Goal: Task Accomplishment & Management: Complete application form

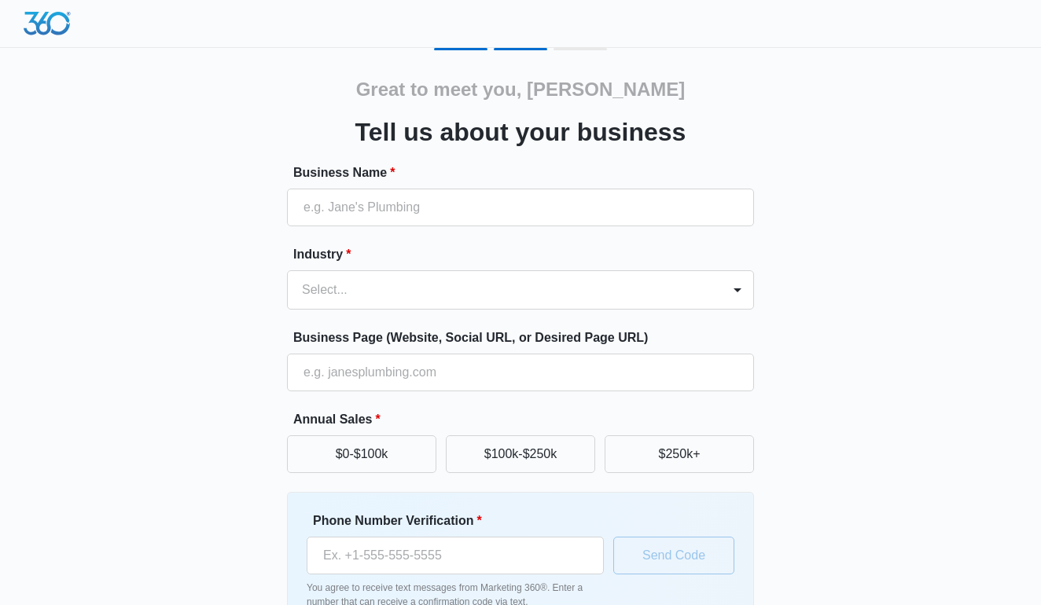
click at [822, 102] on div "Great to meet you, [PERSON_NAME] Tell us about your business Business Name * In…" at bounding box center [521, 367] width 944 height 638
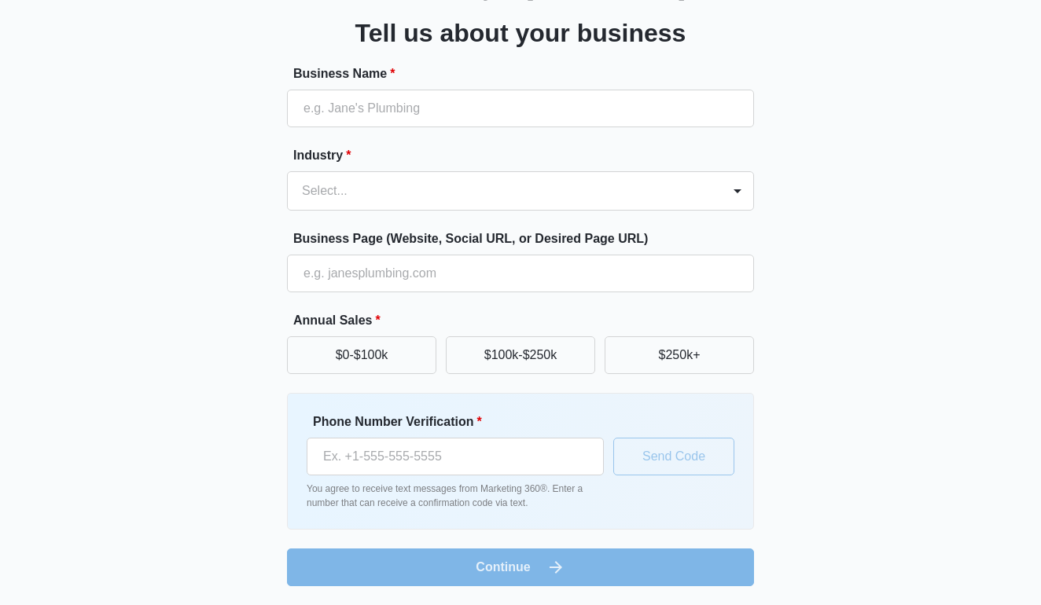
scroll to position [99, 0]
click at [715, 191] on div "Select..." at bounding box center [505, 191] width 434 height 38
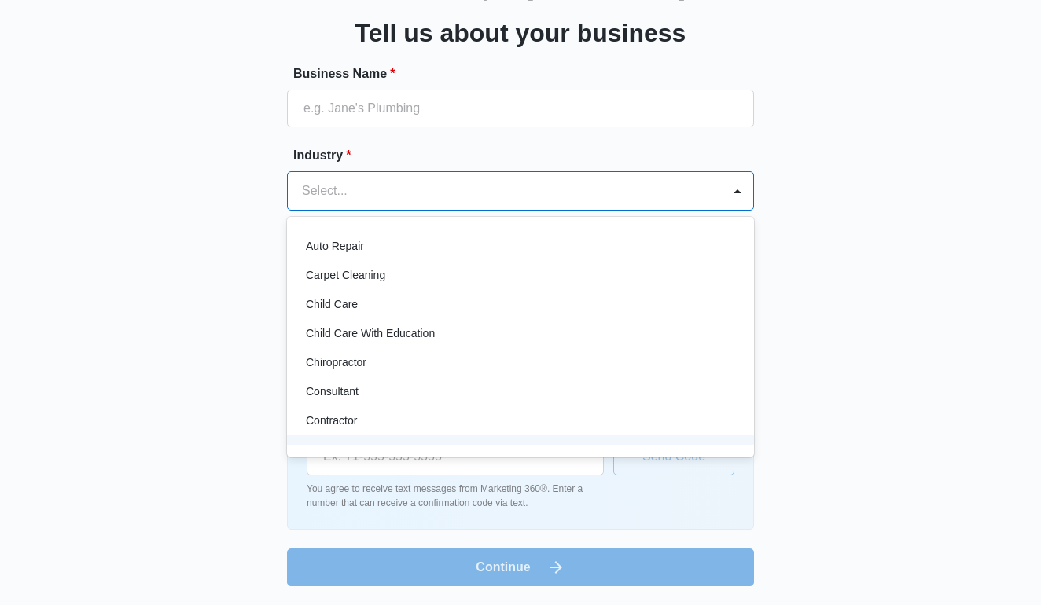
scroll to position [117, 0]
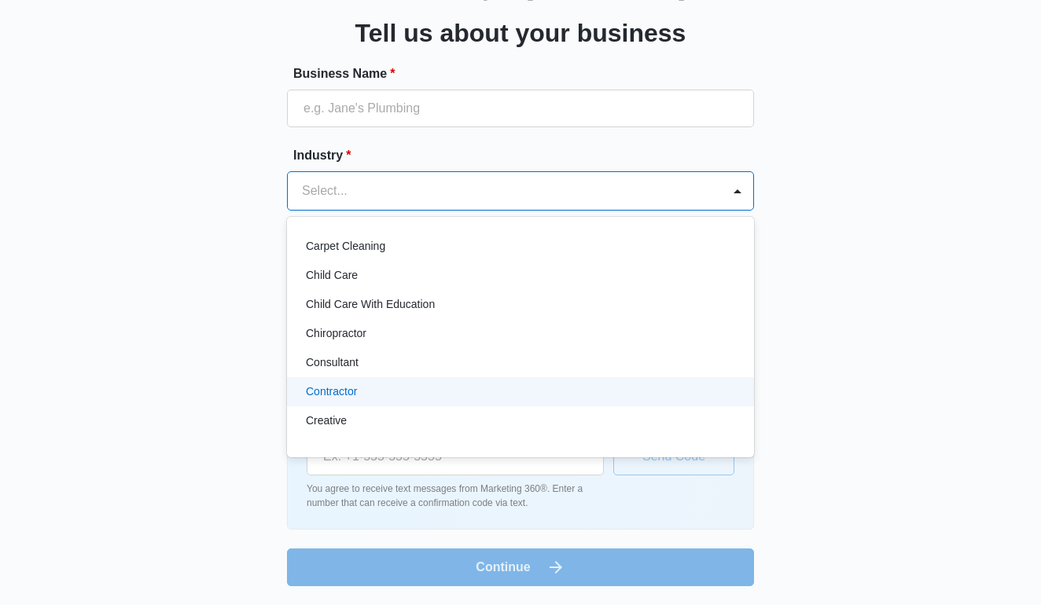
click at [377, 396] on div "Contractor" at bounding box center [519, 392] width 426 height 17
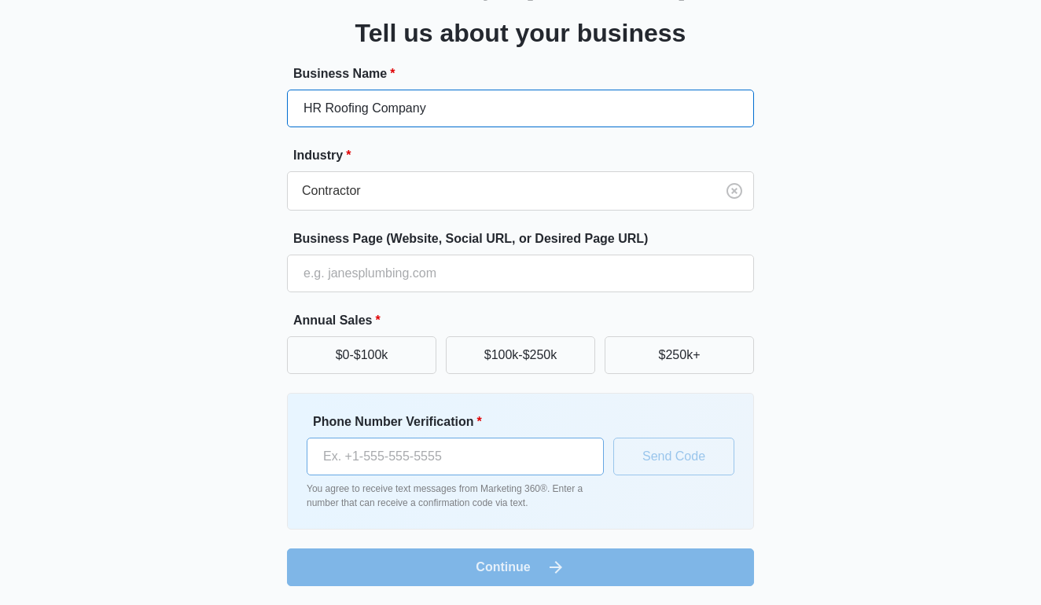
type input "HR Roofing Company"
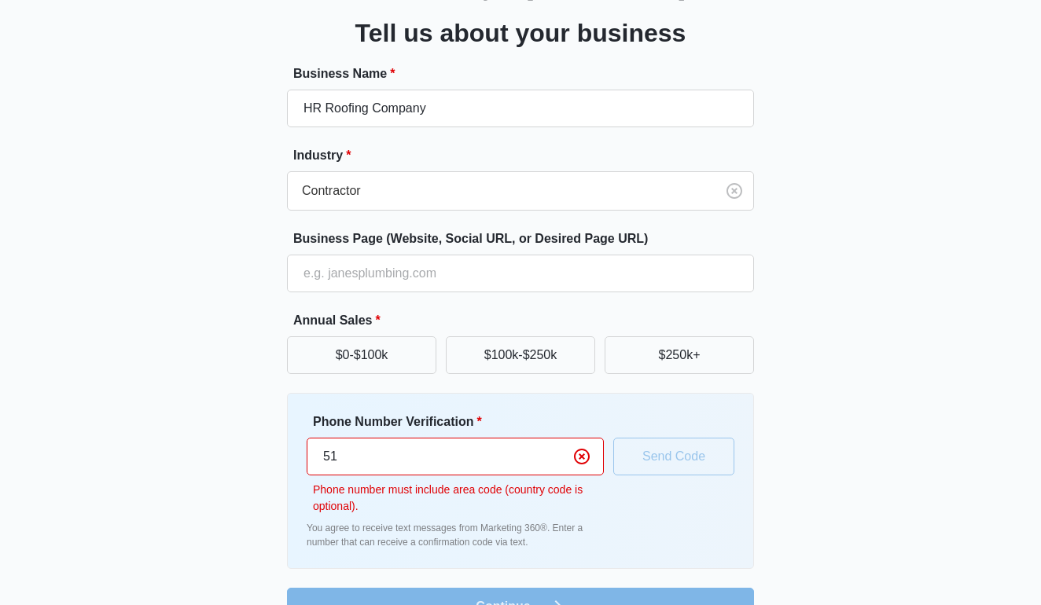
type input "(510)"
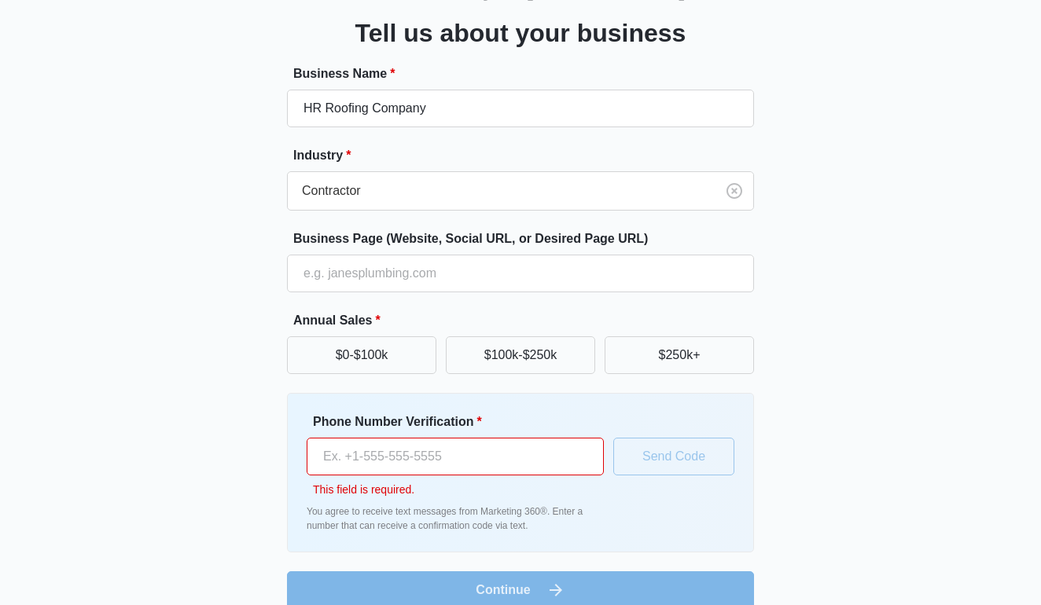
type input "(510) 704-3170"
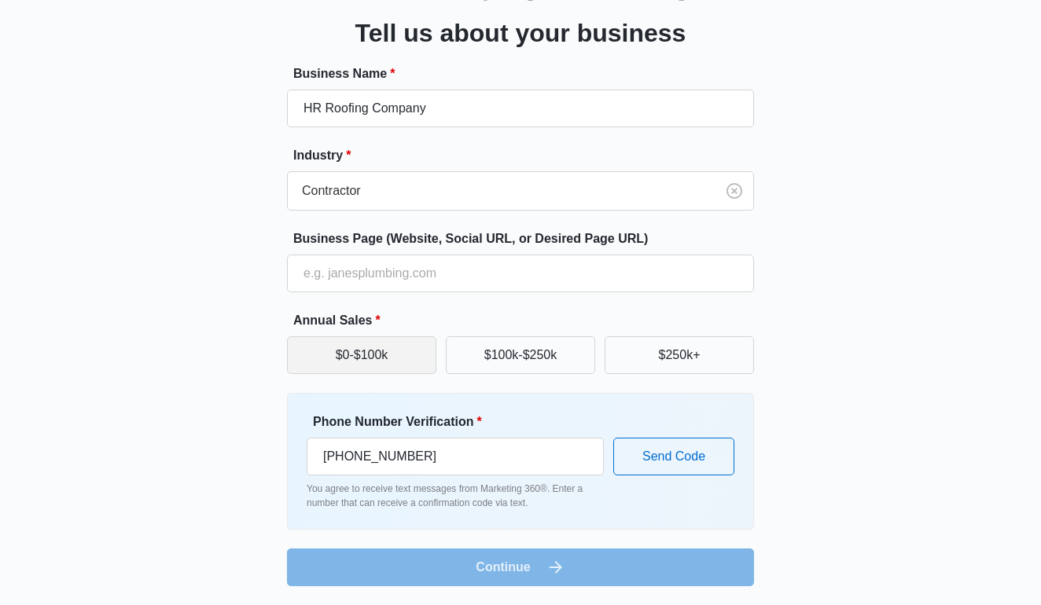
click at [371, 350] on button "$0-$100k" at bounding box center [361, 356] width 149 height 38
click at [359, 348] on button "$0-$100k" at bounding box center [361, 356] width 149 height 38
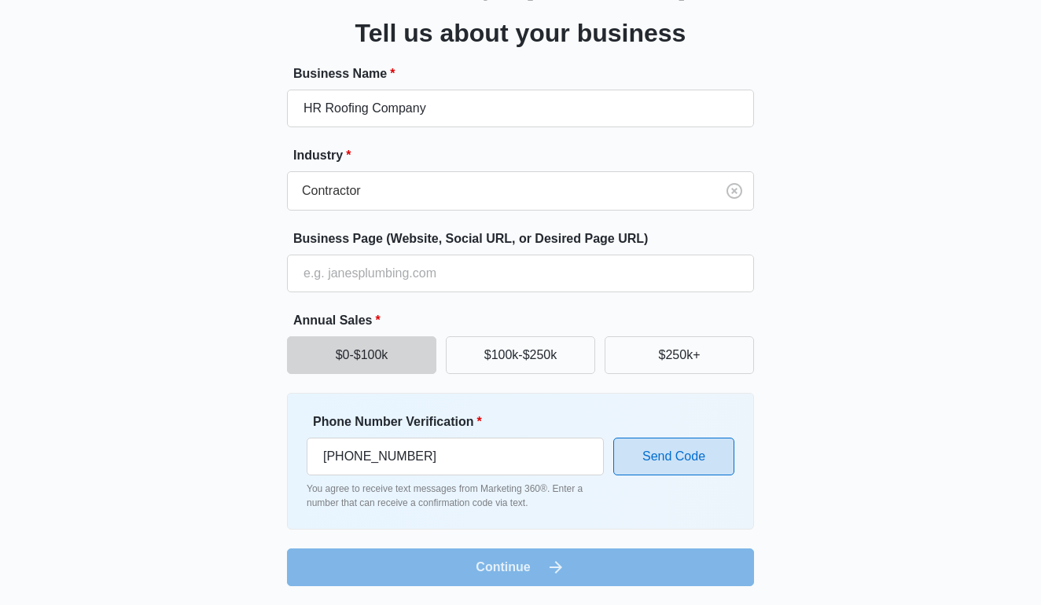
click at [646, 455] on button "Send Code" at bounding box center [673, 457] width 121 height 38
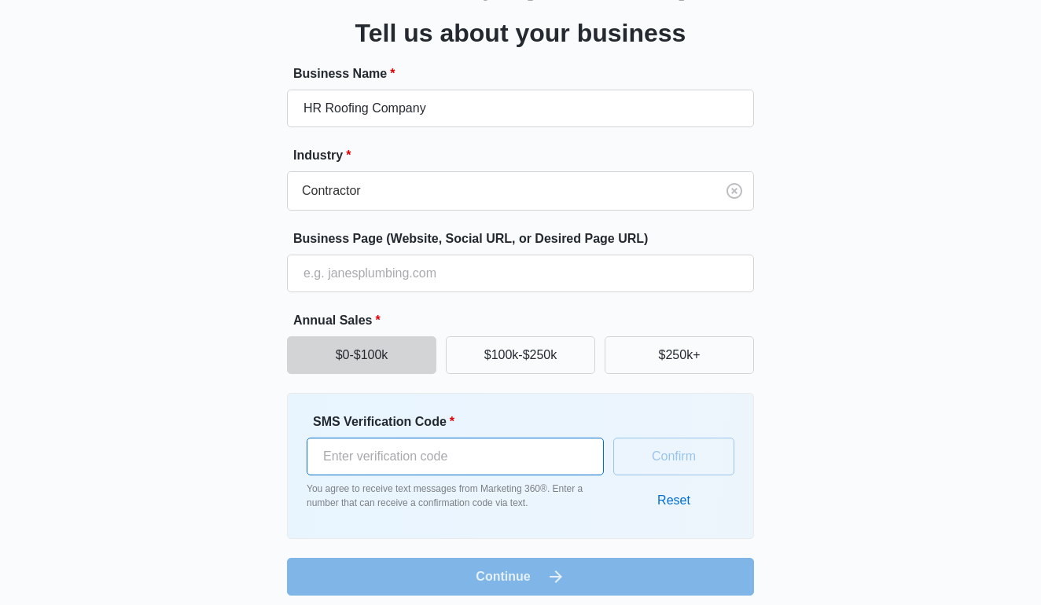
click at [399, 460] on input "SMS Verification Code *" at bounding box center [455, 457] width 297 height 38
type input "710406"
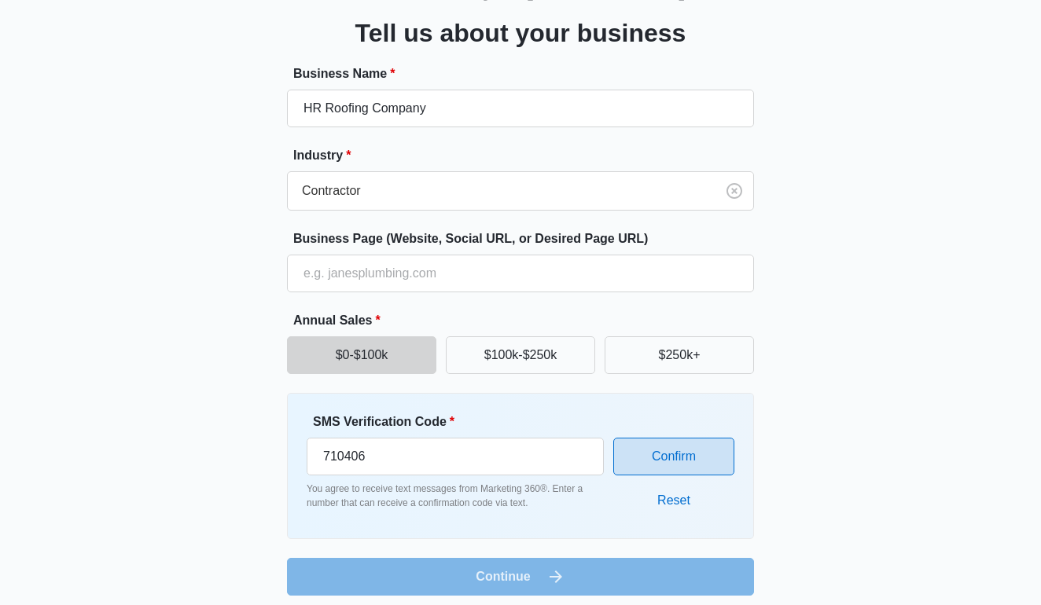
click at [635, 469] on button "Confirm" at bounding box center [673, 457] width 121 height 38
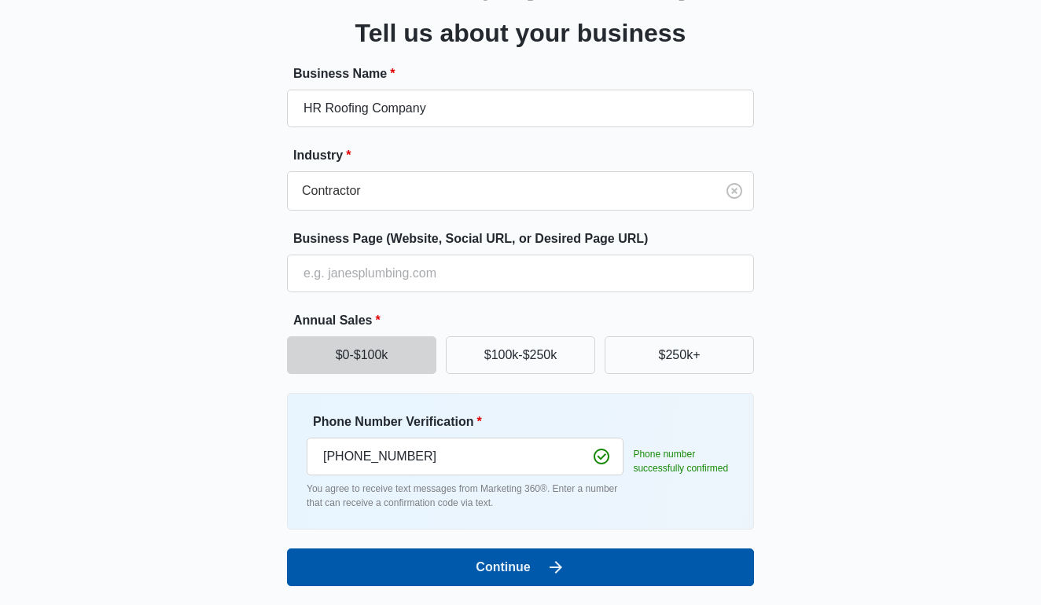
click at [502, 567] on button "Continue" at bounding box center [520, 568] width 467 height 38
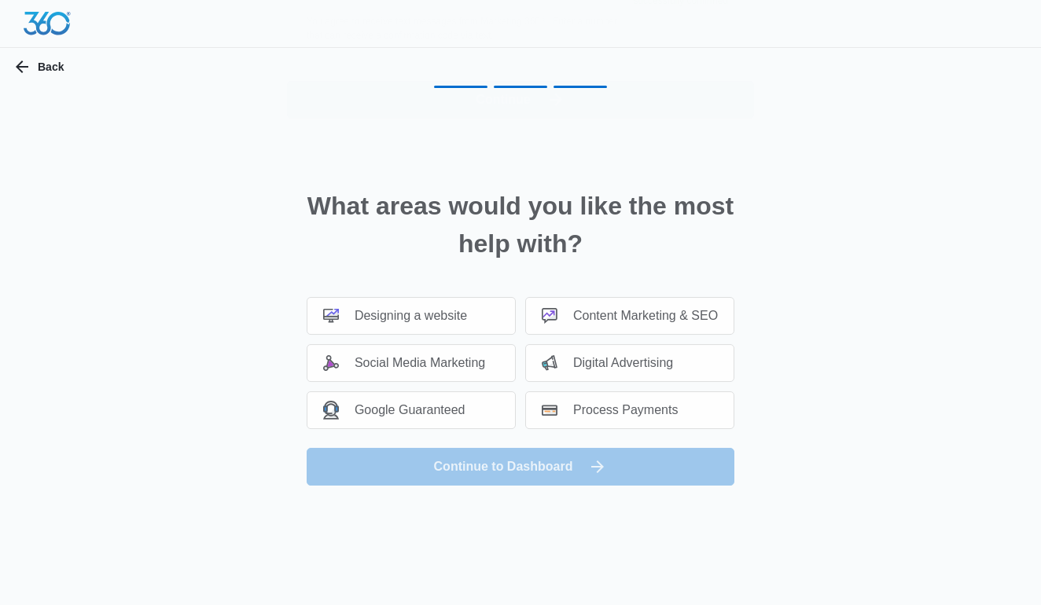
scroll to position [0, 0]
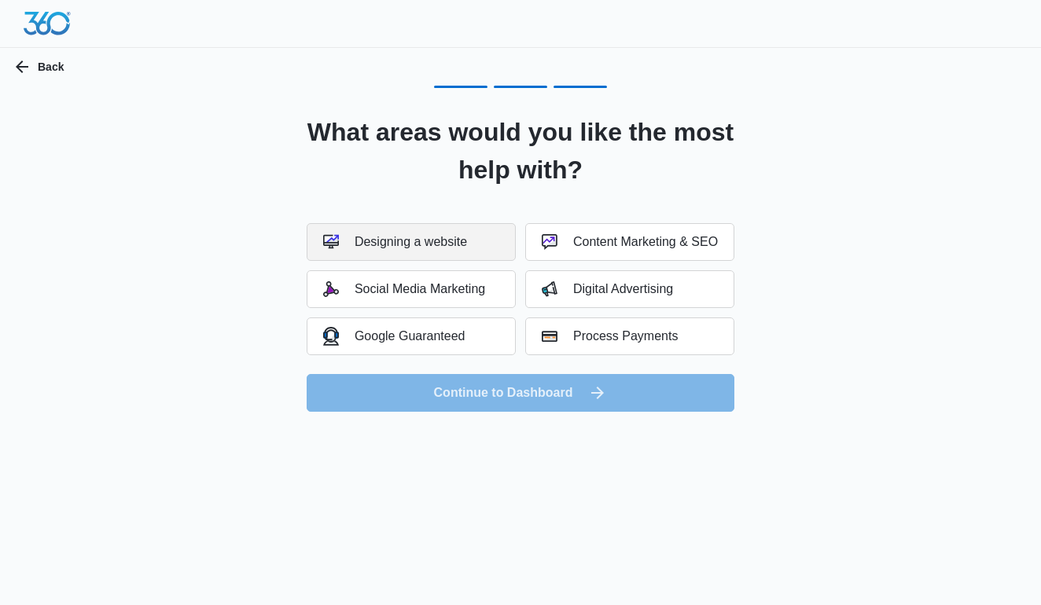
click at [433, 241] on div "Designing a website" at bounding box center [395, 242] width 144 height 16
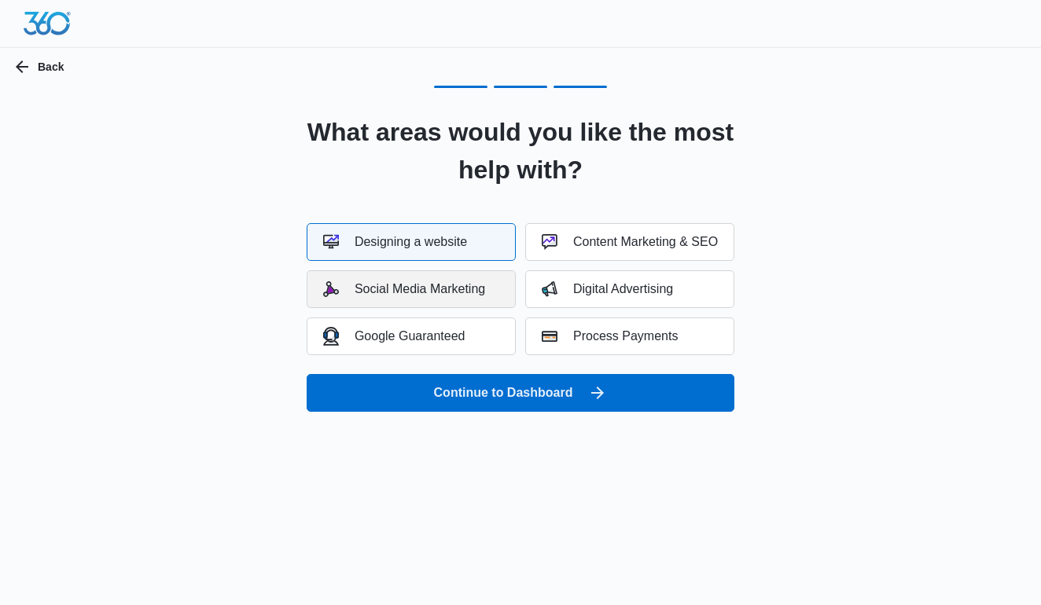
click at [438, 291] on div "Social Media Marketing" at bounding box center [404, 290] width 162 height 16
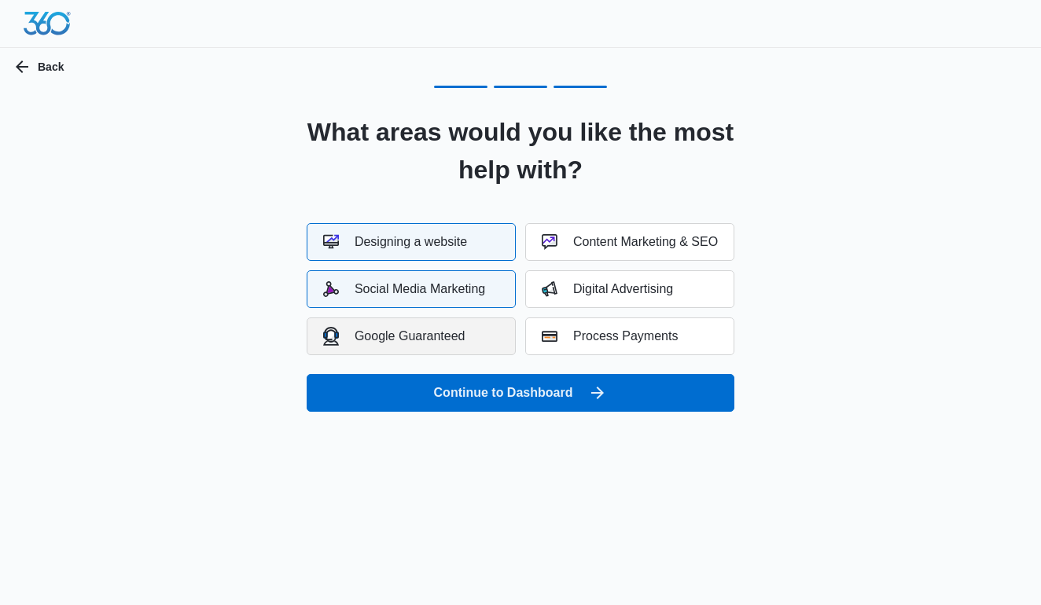
click at [468, 344] on button "Google Guaranteed" at bounding box center [411, 337] width 209 height 38
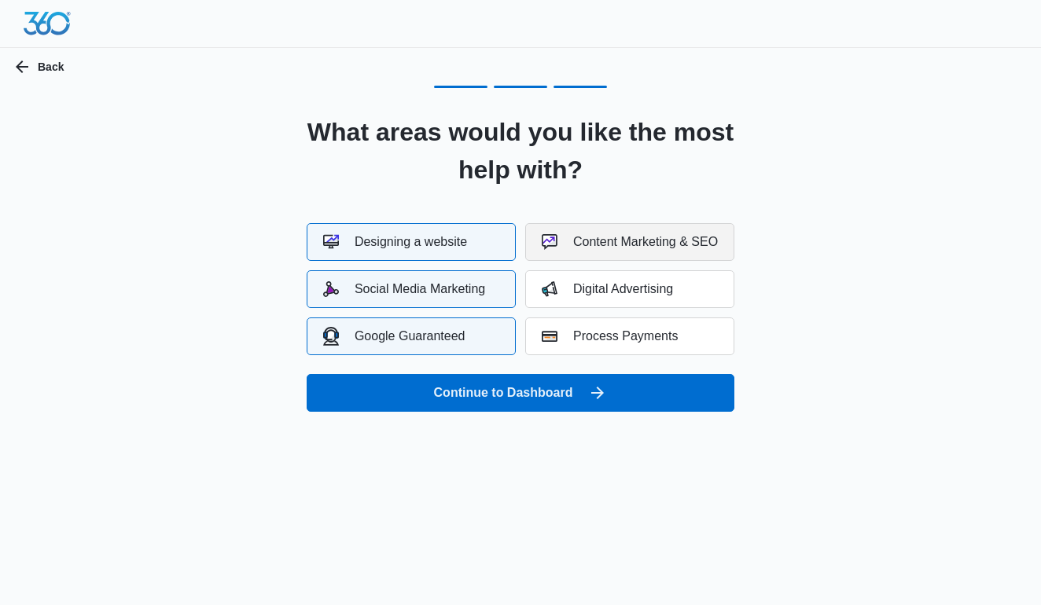
click at [624, 250] on button "Content Marketing & SEO" at bounding box center [629, 242] width 209 height 38
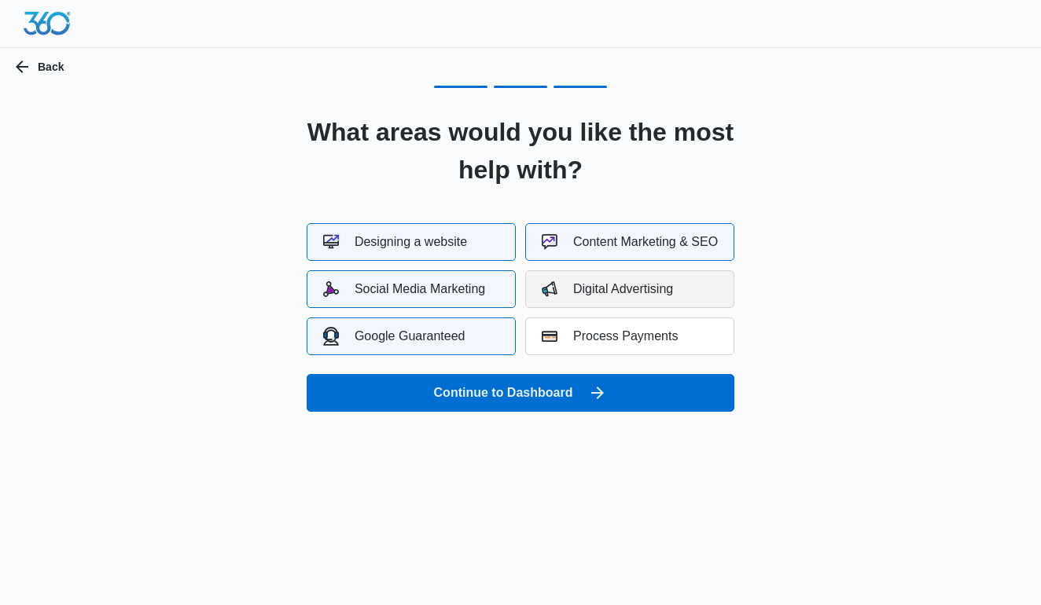
click at [666, 286] on div "Digital Advertising" at bounding box center [607, 290] width 131 height 16
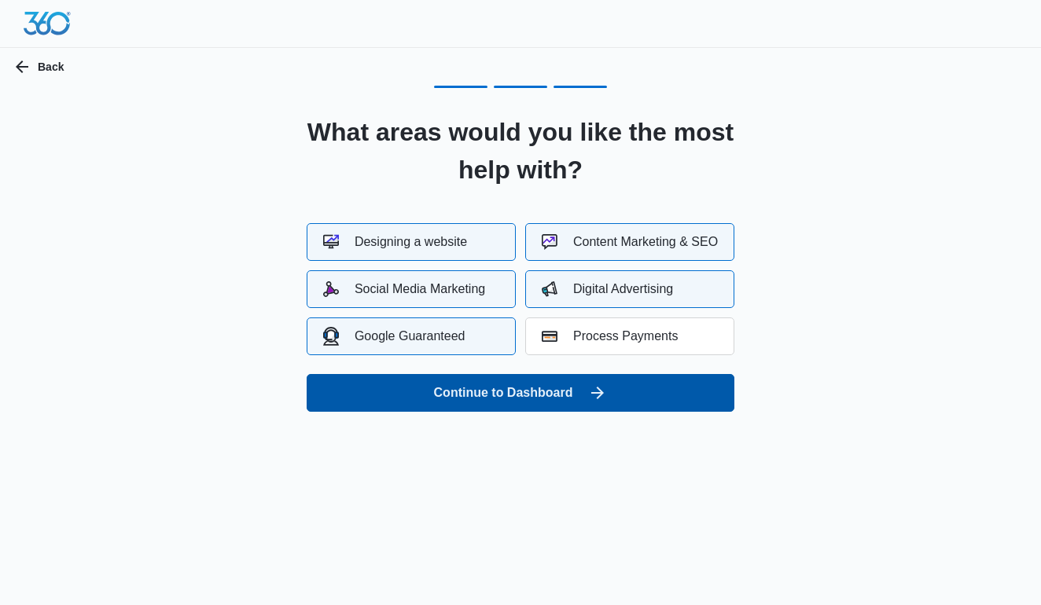
click at [517, 388] on button "Continue to Dashboard" at bounding box center [521, 393] width 428 height 38
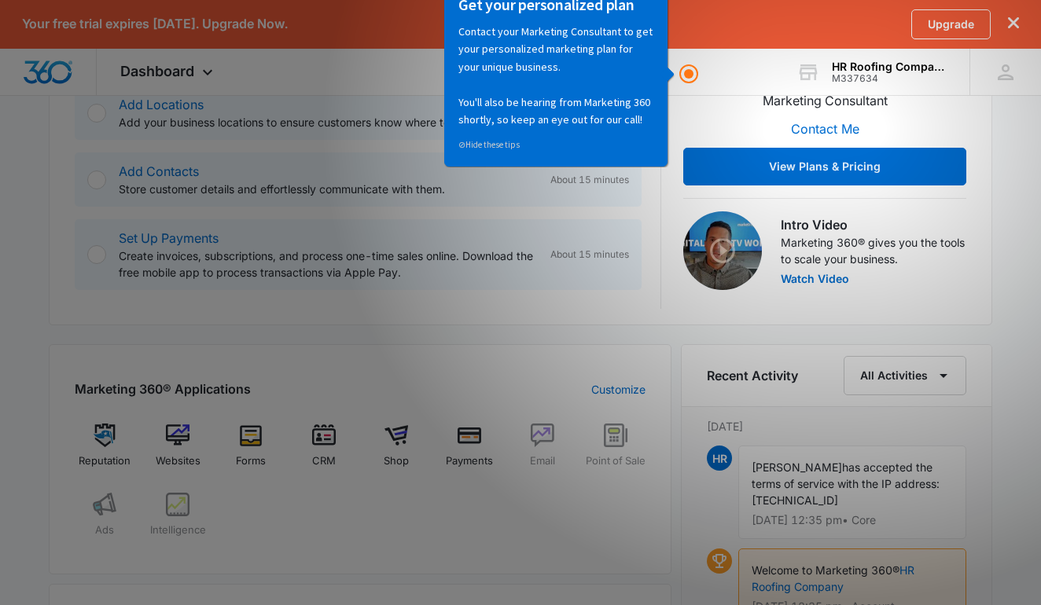
scroll to position [349, 0]
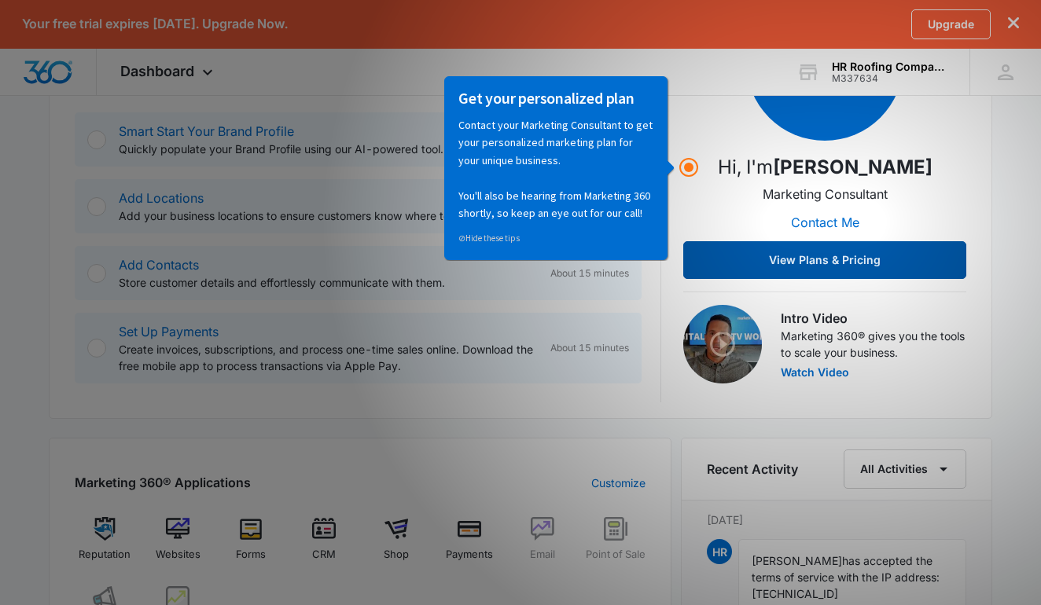
click at [838, 261] on button "View Plans & Pricing" at bounding box center [824, 260] width 283 height 38
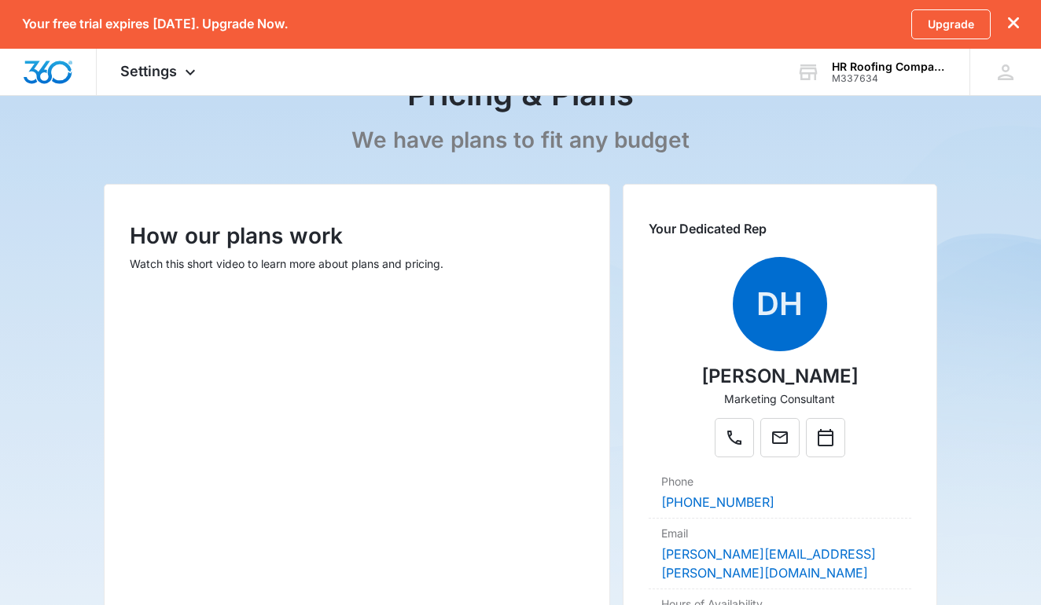
scroll to position [105, 0]
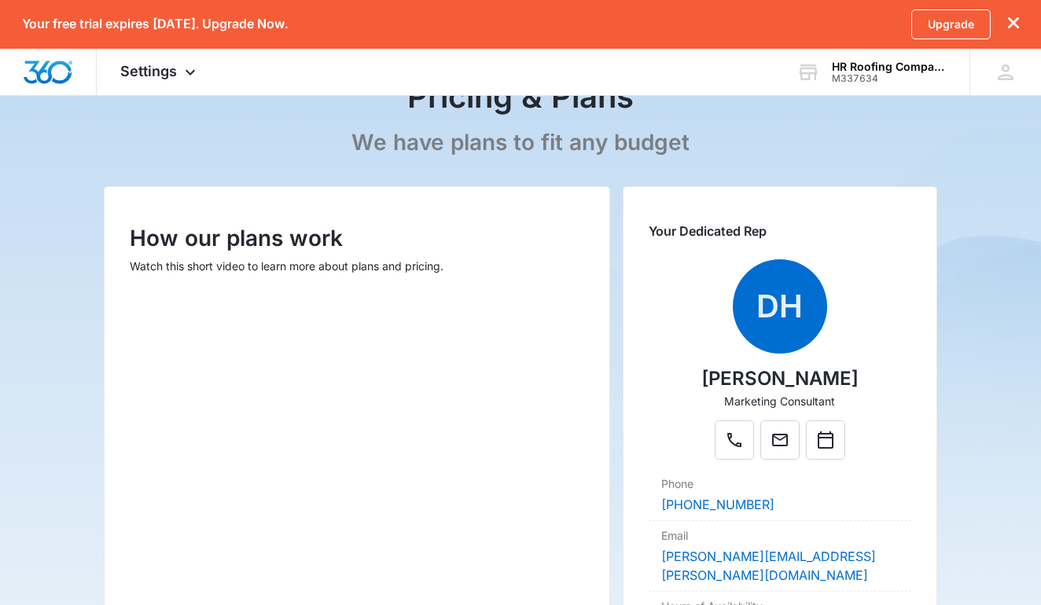
click at [519, 274] on div "How our plans work Watch this short video to learn more about plans and pricing." at bounding box center [357, 450] width 506 height 528
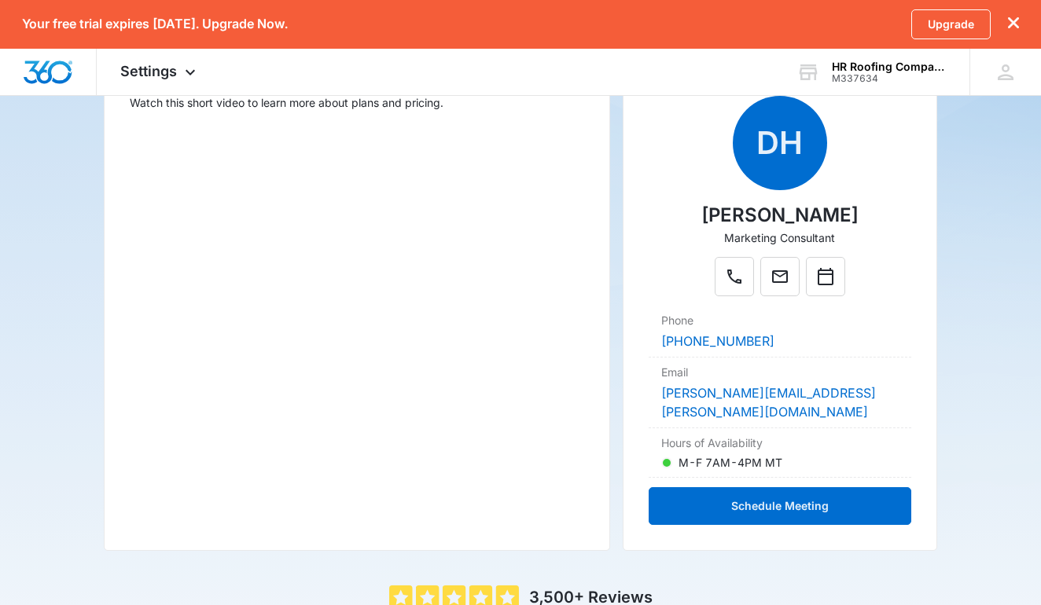
scroll to position [267, 0]
